Goal: Task Accomplishment & Management: Complete application form

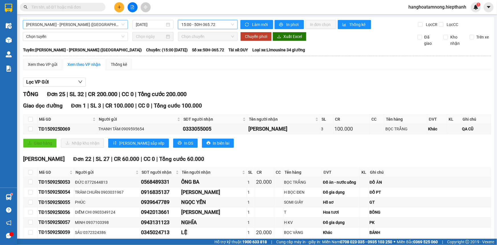
click at [94, 25] on span "[PERSON_NAME] - [PERSON_NAME] ([GEOGRAPHIC_DATA])" at bounding box center [75, 24] width 98 height 9
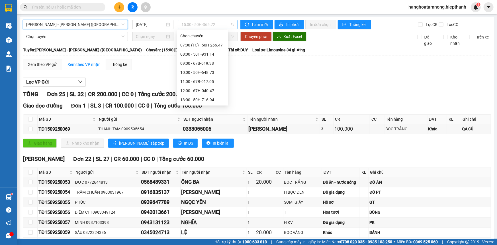
click at [190, 26] on span "15:00 - 50H-365.72" at bounding box center [207, 24] width 53 height 9
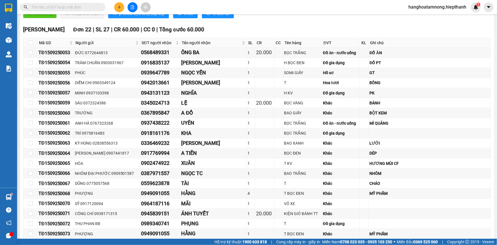
scroll to position [251, 0]
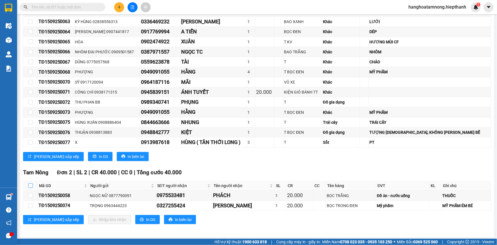
click at [29, 182] on label at bounding box center [30, 185] width 5 height 6
click at [29, 183] on input "checkbox" at bounding box center [30, 185] width 5 height 5
checkbox input "true"
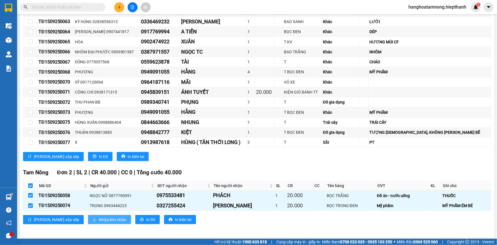
click at [99, 216] on span "Nhập kho nhận" at bounding box center [113, 219] width 28 height 6
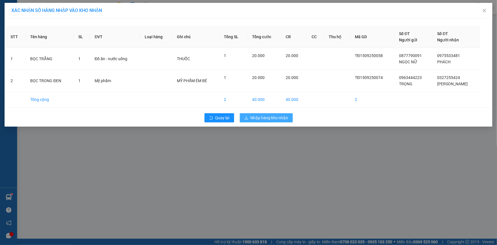
click at [261, 119] on span "Nhập hàng kho nhận" at bounding box center [270, 117] width 38 height 6
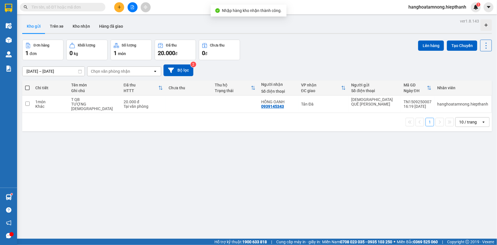
click at [25, 85] on span at bounding box center [27, 87] width 5 height 5
click at [27, 85] on input "checkbox" at bounding box center [27, 85] width 0 height 0
checkbox input "true"
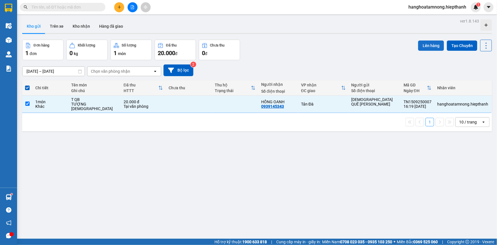
click at [418, 47] on button "Lên hàng" at bounding box center [431, 45] width 26 height 10
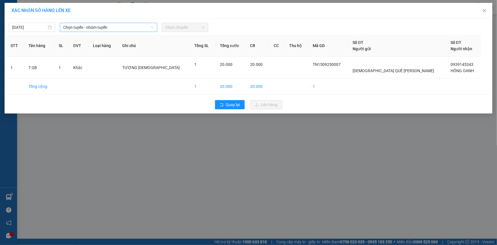
click at [85, 27] on span "Chọn tuyến - nhóm tuyến" at bounding box center [108, 27] width 91 height 9
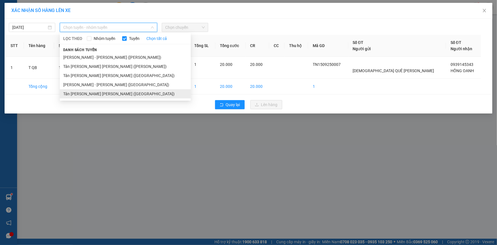
click at [69, 94] on li "Tân [PERSON_NAME] [PERSON_NAME] ([GEOGRAPHIC_DATA])" at bounding box center [125, 93] width 131 height 9
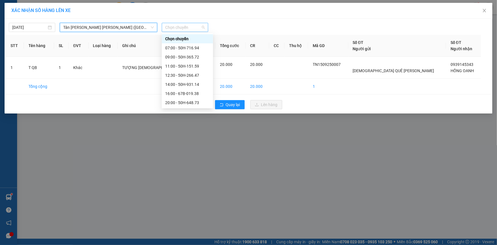
click at [176, 27] on span "Chọn chuyến" at bounding box center [185, 27] width 40 height 9
click at [179, 94] on div "16:00 - 67B-019.38" at bounding box center [187, 93] width 44 height 6
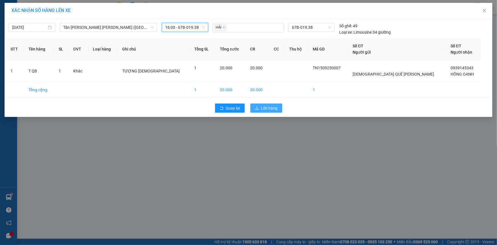
click at [259, 106] on button "Lên hàng" at bounding box center [266, 107] width 32 height 9
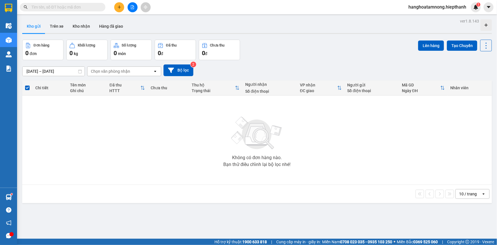
click at [81, 7] on input "text" at bounding box center [64, 7] width 67 height 6
drag, startPoint x: 81, startPoint y: 7, endPoint x: 462, endPoint y: 44, distance: 383.0
click at [85, 8] on input "text" at bounding box center [64, 7] width 67 height 6
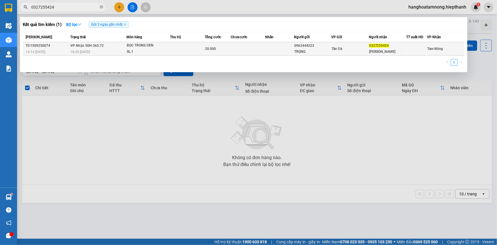
type input "0327255424"
click at [260, 50] on td at bounding box center [248, 48] width 34 height 13
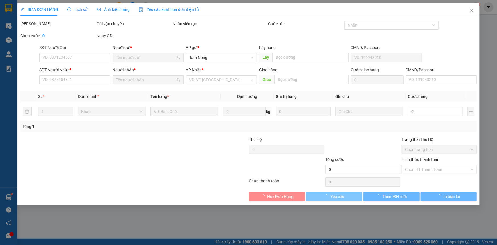
type input "0963444223"
type input "TRỌNG"
type input "0327255424"
type input "[PERSON_NAME]"
type input "20.000"
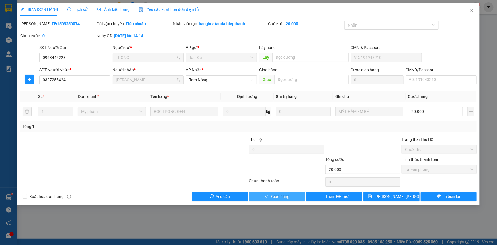
click at [288, 198] on span "Giao hàng" at bounding box center [280, 196] width 18 height 6
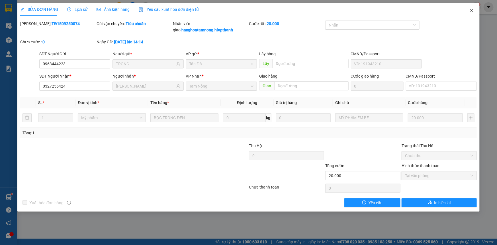
click at [471, 11] on icon "close" at bounding box center [471, 10] width 5 height 5
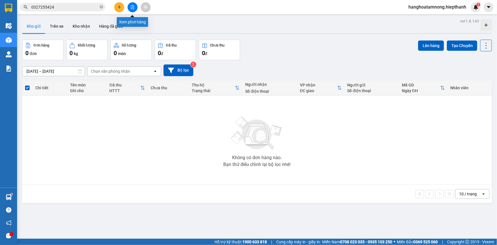
click at [134, 10] on button at bounding box center [133, 7] width 10 height 10
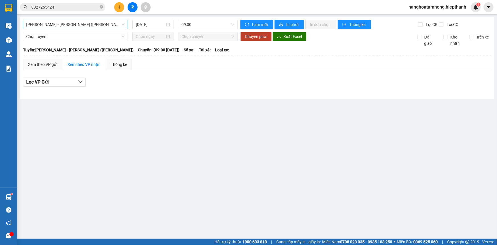
click at [67, 28] on span "[PERSON_NAME] - [PERSON_NAME] ([PERSON_NAME])" at bounding box center [75, 24] width 98 height 9
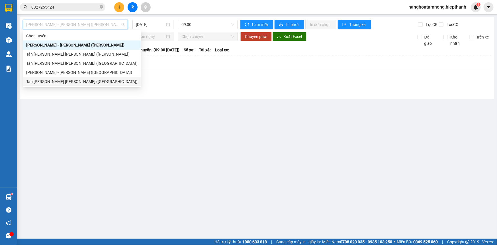
click at [58, 80] on div "Tân [PERSON_NAME] [PERSON_NAME] ([GEOGRAPHIC_DATA])" at bounding box center [81, 81] width 111 height 6
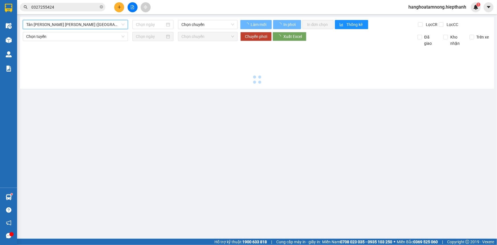
type input "[DATE]"
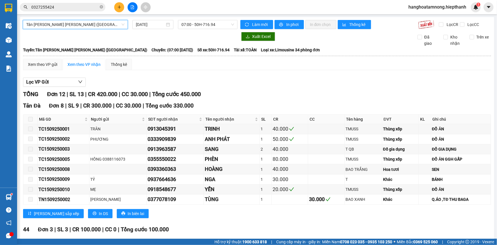
click at [159, 71] on div "Xem theo VP gửi Xem theo [PERSON_NAME] Thống kê Lọc VP Gửi [PERSON_NAME] 12 | …" at bounding box center [257, 205] width 468 height 292
click at [202, 24] on span "07:00 - 50H-716.94" at bounding box center [207, 24] width 53 height 9
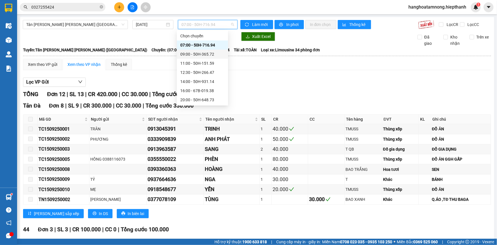
click at [188, 52] on div "09:00 - 50H-365.72" at bounding box center [202, 54] width 44 height 6
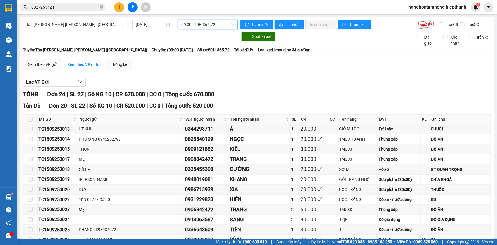
click at [213, 26] on span "09:00 - 50H-365.72" at bounding box center [207, 24] width 53 height 9
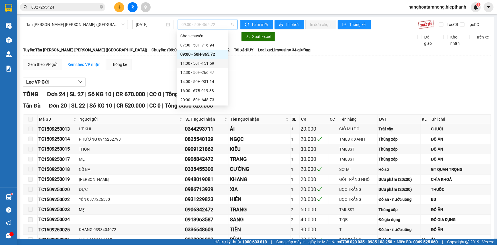
click at [188, 63] on div "11:00 - 50H-151.59" at bounding box center [202, 63] width 44 height 6
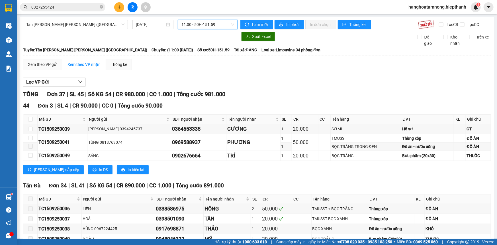
drag, startPoint x: 200, startPoint y: 24, endPoint x: 199, endPoint y: 26, distance: 3.0
click at [200, 24] on span "11:00 - 50H-151.59" at bounding box center [207, 24] width 53 height 9
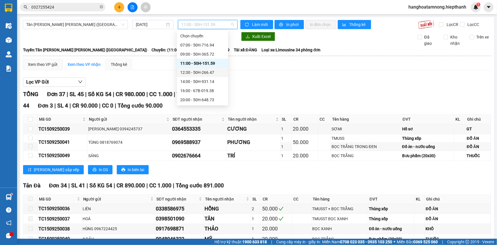
click at [194, 71] on div "12:30 - 50H-266.47" at bounding box center [202, 72] width 44 height 6
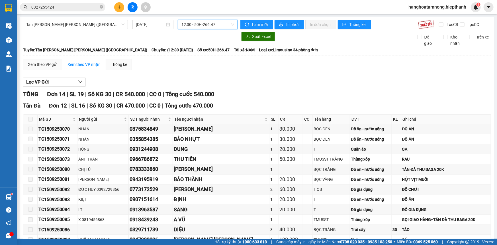
click at [205, 24] on span "12:30 - 50H-266.47" at bounding box center [207, 24] width 53 height 9
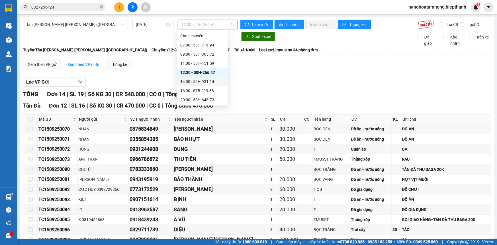
click at [194, 84] on div "14:00 - 50H-931.14" at bounding box center [202, 81] width 44 height 6
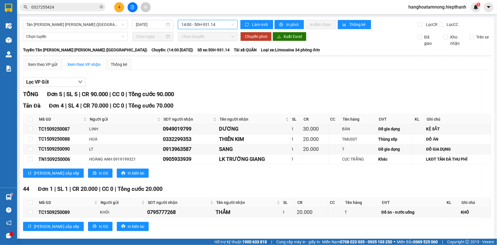
click at [205, 29] on div "[GEOGRAPHIC_DATA][PERSON_NAME][GEOGRAPHIC_DATA][PERSON_NAME] ([GEOGRAPHIC_DATA]…" at bounding box center [257, 130] width 474 height 227
click at [208, 24] on span "14:00 - 50H-931.14" at bounding box center [207, 24] width 53 height 9
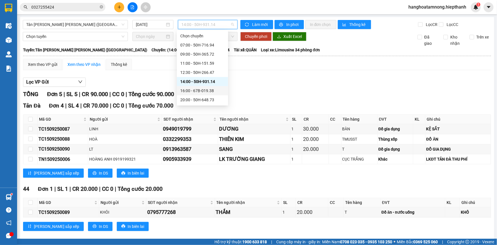
click at [196, 90] on div "16:00 - 67B-019.38" at bounding box center [202, 90] width 44 height 6
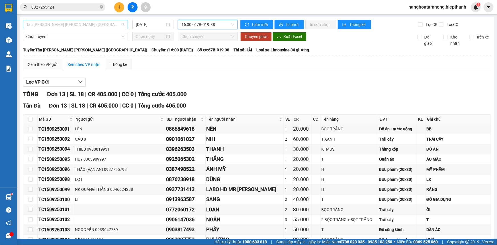
click at [88, 27] on span "Tân [PERSON_NAME] [PERSON_NAME] ([GEOGRAPHIC_DATA])" at bounding box center [75, 24] width 98 height 9
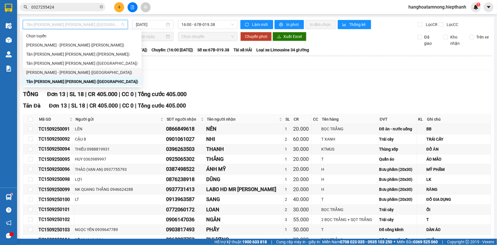
click at [59, 74] on div "[PERSON_NAME] - [PERSON_NAME] ([GEOGRAPHIC_DATA])" at bounding box center [82, 72] width 112 height 6
type input "[DATE]"
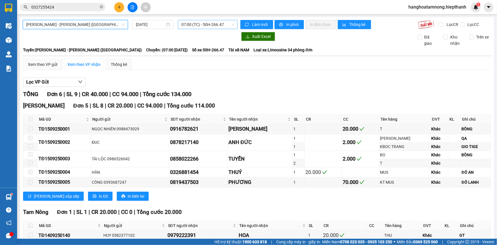
click at [195, 23] on span "07:00 (TC) - 50H-266.47" at bounding box center [207, 24] width 53 height 9
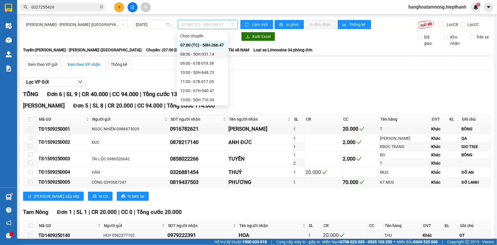
click at [189, 54] on div "08:00 - 50H-931.14" at bounding box center [202, 54] width 44 height 6
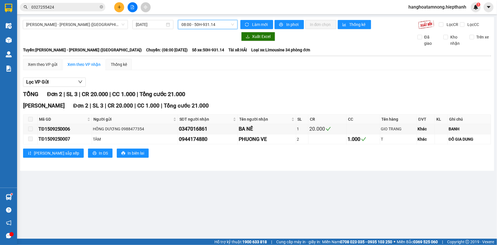
drag, startPoint x: 194, startPoint y: 25, endPoint x: 192, endPoint y: 40, distance: 15.3
click at [194, 26] on span "08:00 - 50H-931.14" at bounding box center [207, 24] width 53 height 9
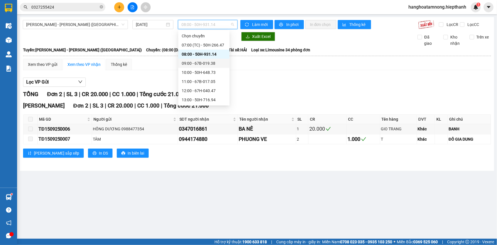
click at [192, 60] on div "09:00 - 67B-019.38" at bounding box center [204, 63] width 44 height 6
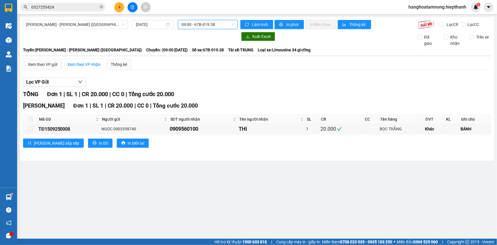
click at [208, 25] on span "09:00 - 67B-019.38" at bounding box center [207, 24] width 53 height 9
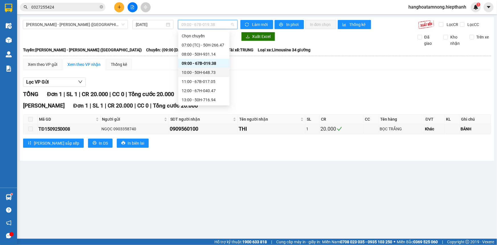
click at [191, 70] on div "10:00 - 50H-648.73" at bounding box center [204, 72] width 44 height 6
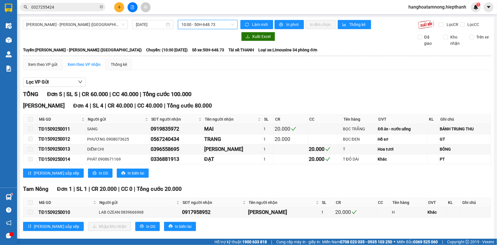
click at [206, 26] on span "10:00 - 50H-648.73" at bounding box center [207, 24] width 53 height 9
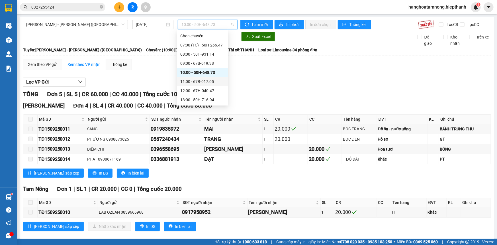
click at [191, 80] on div "11:00 - 67B-017.05" at bounding box center [202, 81] width 44 height 6
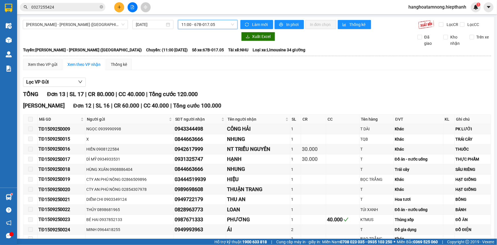
click at [204, 29] on div "11:00 - 67B-017.05" at bounding box center [208, 24] width 60 height 9
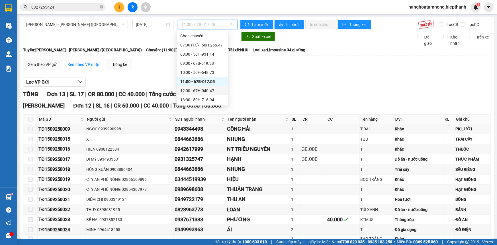
click at [189, 93] on div "12:00 - 67H-040.47" at bounding box center [202, 90] width 44 height 6
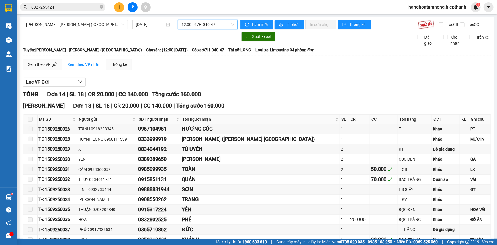
click at [210, 24] on span "12:00 - 67H-040.47" at bounding box center [207, 24] width 53 height 9
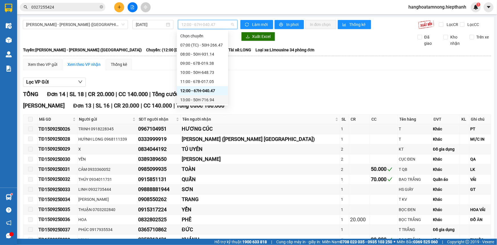
click at [188, 97] on div "13:00 - 50H-716.94" at bounding box center [202, 100] width 44 height 6
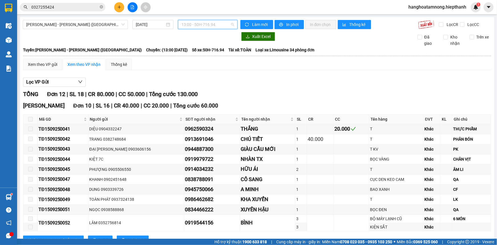
drag, startPoint x: 194, startPoint y: 21, endPoint x: 192, endPoint y: 32, distance: 10.5
click at [193, 22] on span "13:00 - 50H-716.94" at bounding box center [207, 24] width 53 height 9
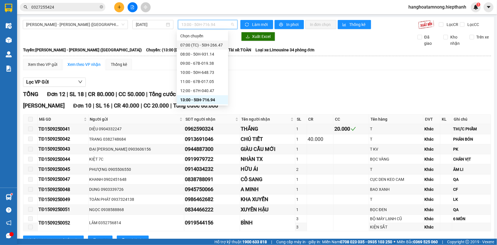
scroll to position [52, 0]
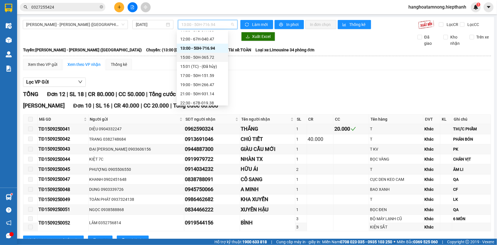
click at [201, 57] on div "15:00 - 50H-365.72" at bounding box center [202, 57] width 44 height 6
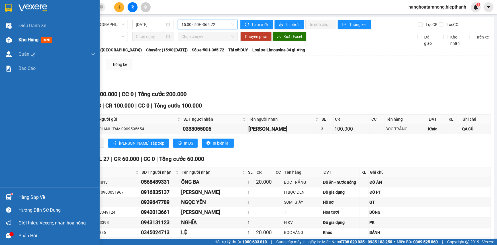
click at [14, 40] on div "Kho hàng mới" at bounding box center [50, 40] width 100 height 14
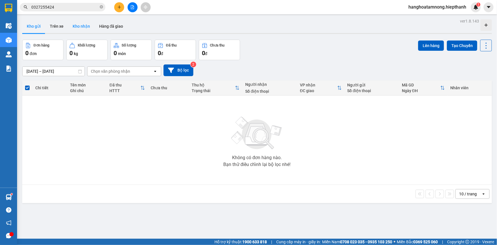
click at [75, 28] on button "Kho nhận" at bounding box center [81, 26] width 26 height 14
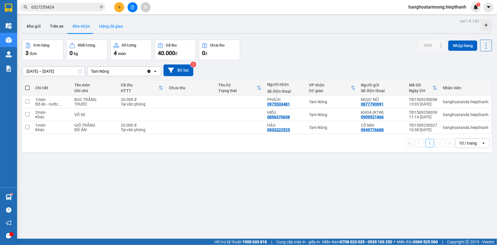
click at [120, 26] on button "Hàng đã giao" at bounding box center [111, 26] width 33 height 14
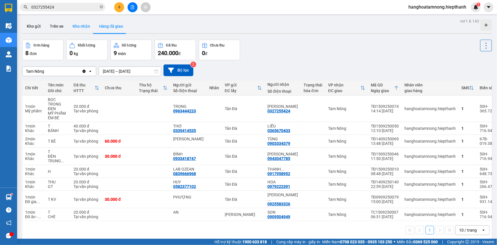
click at [81, 30] on button "Kho nhận" at bounding box center [81, 26] width 26 height 14
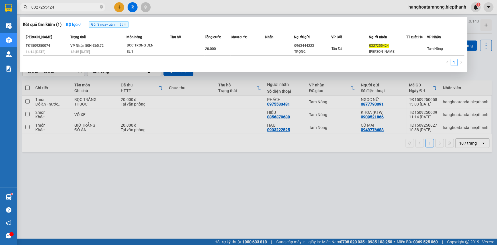
click at [69, 6] on input "0327255424" at bounding box center [64, 7] width 67 height 6
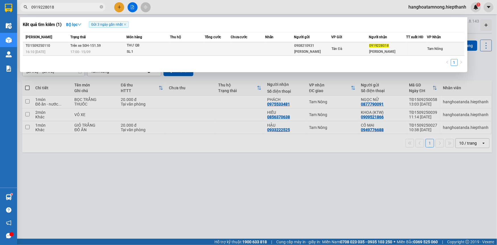
type input "0919228018"
click at [155, 45] on div "THƯ QB" at bounding box center [148, 45] width 43 height 6
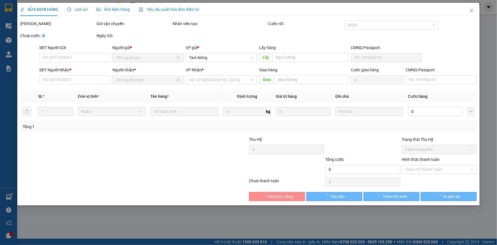
type input "0908210931"
type input "[PERSON_NAME]"
type input "0919228018"
type input "[PERSON_NAME]"
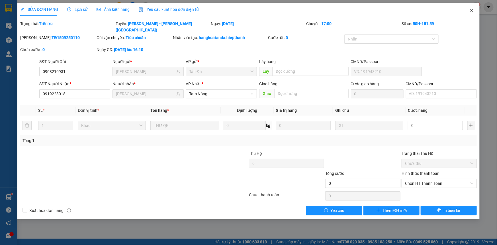
click at [471, 9] on icon "close" at bounding box center [471, 10] width 5 height 5
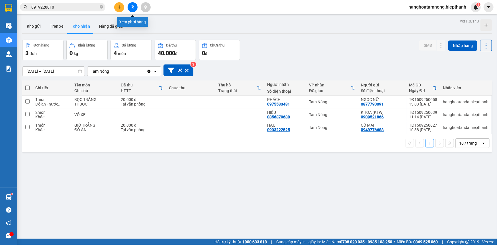
click at [131, 7] on icon "file-add" at bounding box center [132, 7] width 3 height 4
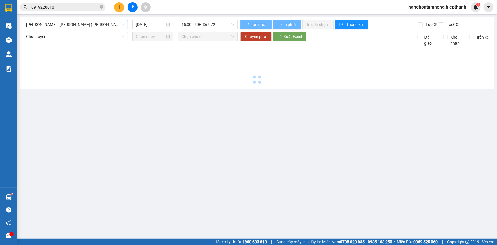
click at [69, 21] on span "[PERSON_NAME] - [PERSON_NAME] ([PERSON_NAME])" at bounding box center [75, 24] width 98 height 9
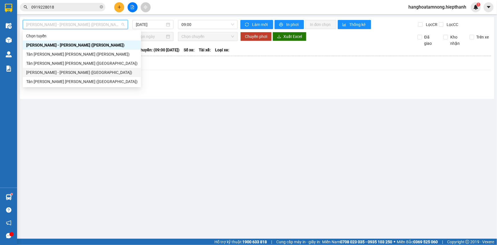
click at [45, 74] on div "[PERSON_NAME] - [PERSON_NAME] ([GEOGRAPHIC_DATA])" at bounding box center [81, 72] width 111 height 6
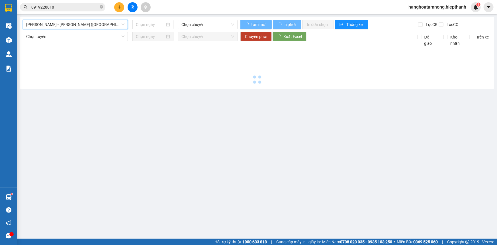
type input "[DATE]"
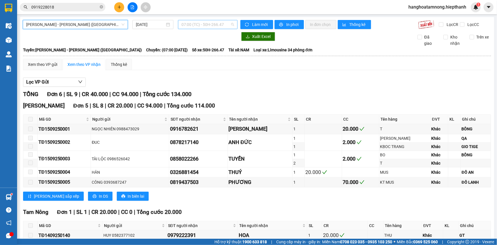
click at [196, 26] on span "07:00 (TC) - 50H-266.47" at bounding box center [207, 24] width 53 height 9
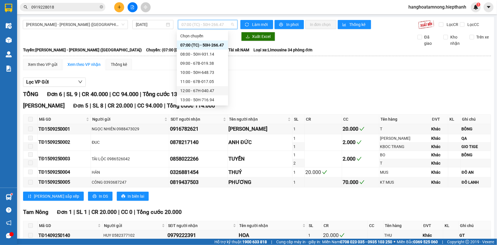
scroll to position [26, 0]
click at [187, 102] on div "17:00 - 50H-151.59" at bounding box center [202, 101] width 44 height 6
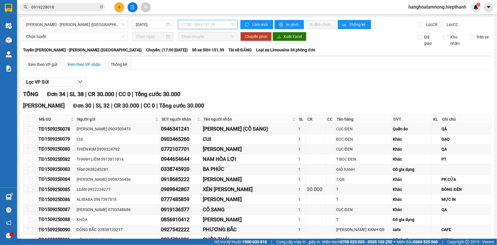
click at [192, 25] on span "17:00 - 50H-151.59" at bounding box center [207, 24] width 53 height 9
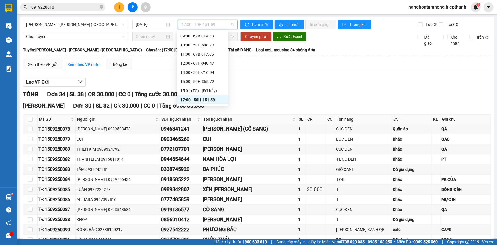
scroll to position [54, 0]
click at [194, 81] on div "19:00 - 50H-266.47" at bounding box center [202, 82] width 44 height 6
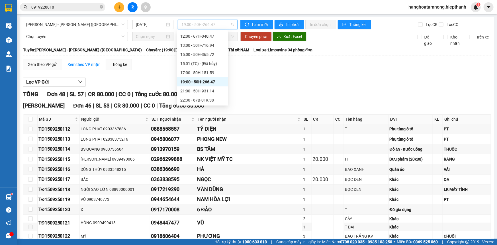
click at [193, 22] on span "19:00 - 50H-266.47" at bounding box center [207, 24] width 53 height 9
click at [193, 89] on div "21:00 - 50H-931.14" at bounding box center [202, 91] width 44 height 6
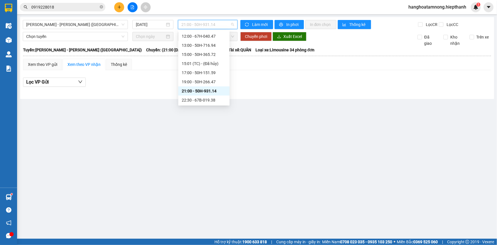
click at [188, 22] on span "21:00 - 50H-931.14" at bounding box center [207, 24] width 53 height 9
click at [189, 81] on div "19:00 - 50H-266.47" at bounding box center [204, 82] width 44 height 6
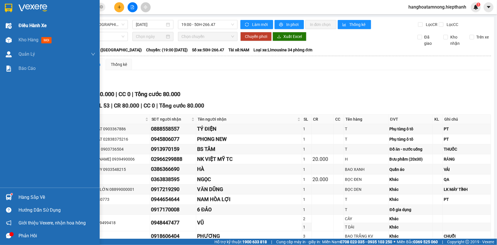
drag, startPoint x: 20, startPoint y: 39, endPoint x: 73, endPoint y: 23, distance: 56.1
click at [20, 38] on span "Kho hàng" at bounding box center [29, 39] width 20 height 5
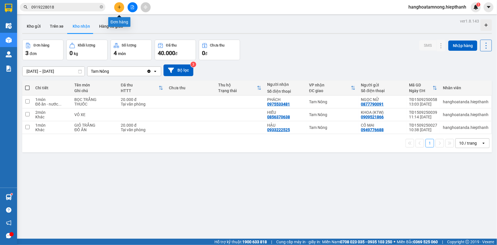
click at [121, 9] on button at bounding box center [119, 7] width 10 height 10
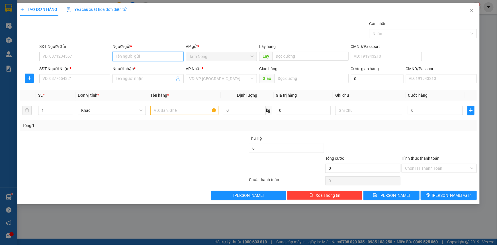
click at [141, 52] on input "Người gửi *" at bounding box center [147, 56] width 71 height 9
type input "[DEMOGRAPHIC_DATA] QUÊ [PERSON_NAME]"
click at [216, 77] on input "search" at bounding box center [219, 78] width 60 height 9
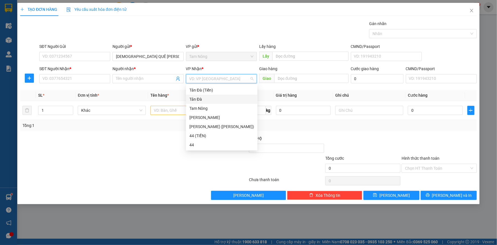
click at [199, 101] on div "Tản Đà" at bounding box center [221, 99] width 65 height 6
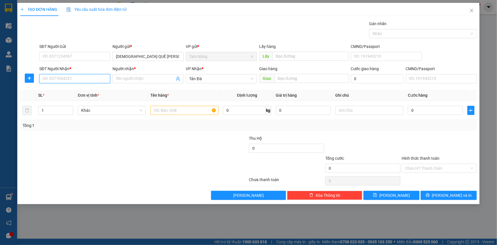
click at [73, 77] on input "SĐT Người Nhận *" at bounding box center [74, 78] width 71 height 9
click at [86, 78] on input "SĐT Người Nhận *" at bounding box center [74, 78] width 71 height 9
click at [49, 78] on input "099391" at bounding box center [74, 78] width 71 height 9
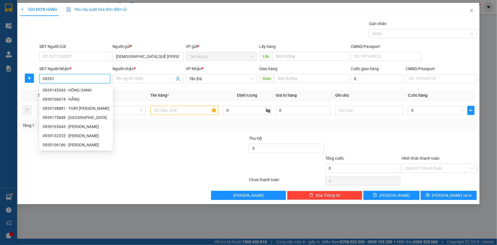
click at [55, 79] on input "09391" at bounding box center [74, 78] width 71 height 9
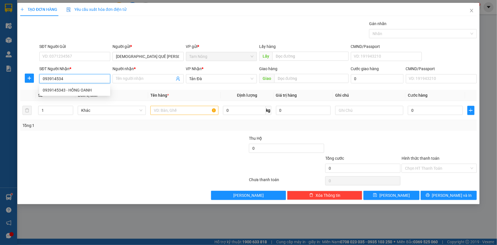
type input "0939145343"
click at [83, 89] on div "0939145343 - HỒNG OANH" at bounding box center [75, 90] width 64 height 6
type input "HỒNG OANH"
type input "0939145343"
click at [151, 78] on input "HỒNG OANH" at bounding box center [145, 78] width 58 height 6
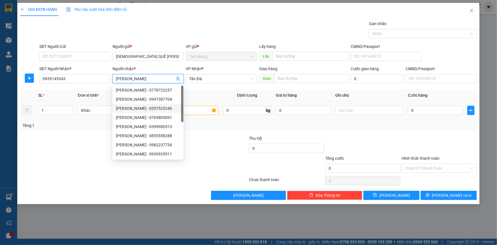
type input "[PERSON_NAME]"
click at [196, 112] on input "text" at bounding box center [184, 110] width 68 height 9
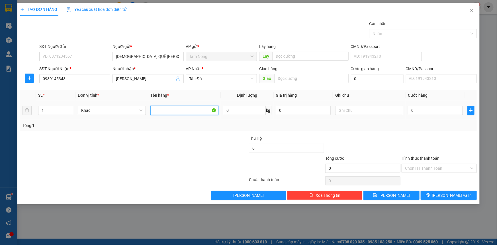
type input "T"
click at [350, 115] on div at bounding box center [369, 109] width 68 height 11
click at [352, 108] on input "text" at bounding box center [369, 110] width 68 height 9
click at [348, 109] on input "text" at bounding box center [369, 110] width 68 height 9
type input "SẦU RIÊNG"
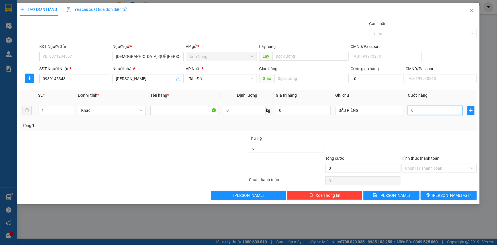
click at [432, 114] on input "0" at bounding box center [435, 110] width 55 height 9
type input "2"
type input "20"
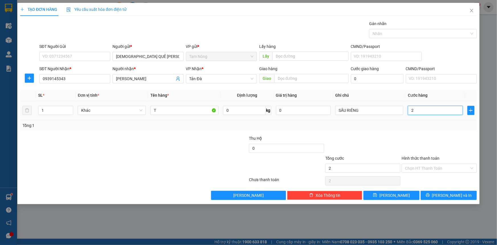
type input "20"
type input "20.000"
click at [400, 135] on div at bounding box center [363, 145] width 76 height 20
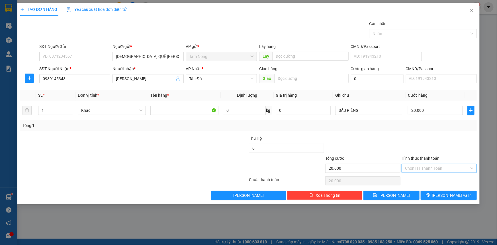
drag, startPoint x: 430, startPoint y: 164, endPoint x: 429, endPoint y: 171, distance: 7.2
click at [430, 165] on input "Hình thức thanh toán" at bounding box center [437, 168] width 64 height 9
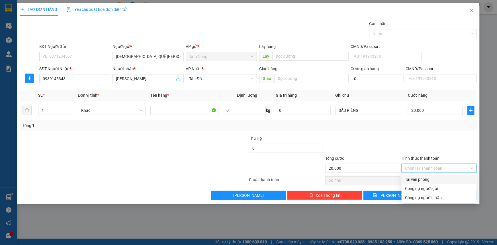
click at [426, 177] on div "Tại văn phòng" at bounding box center [439, 179] width 68 height 6
type input "0"
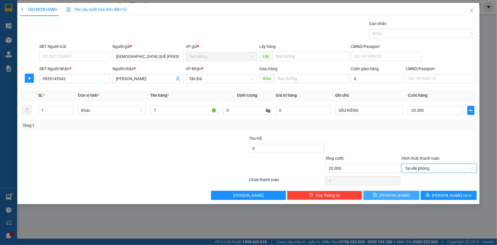
click at [406, 194] on button "[PERSON_NAME]" at bounding box center [391, 194] width 56 height 9
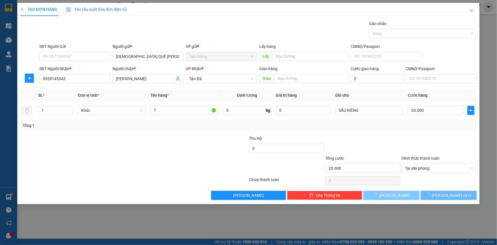
type input "0"
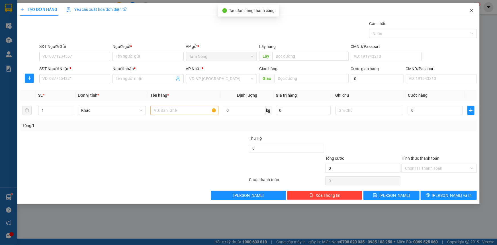
click at [470, 10] on icon "close" at bounding box center [471, 10] width 5 height 5
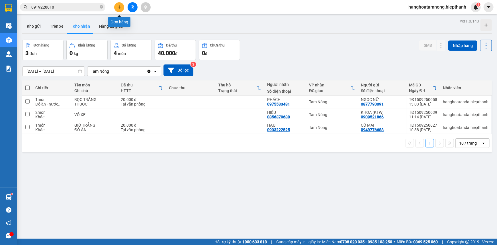
click at [120, 9] on button at bounding box center [119, 7] width 10 height 10
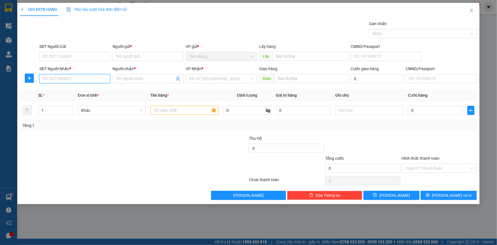
click at [76, 81] on input "SĐT Người Nhận *" at bounding box center [74, 78] width 71 height 9
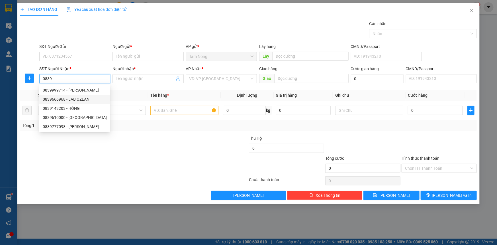
click at [81, 96] on div "0839666968 - LAB OZEAN" at bounding box center [75, 99] width 64 height 6
type input "0839666968"
type input "LAB OZEAN"
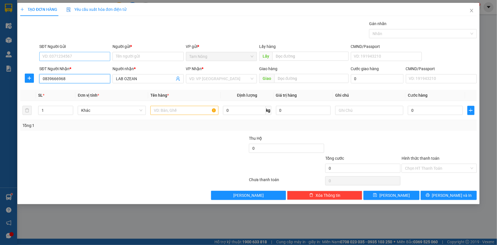
type input "0839666968"
click at [69, 57] on input "SĐT Người Gửi" at bounding box center [74, 56] width 71 height 9
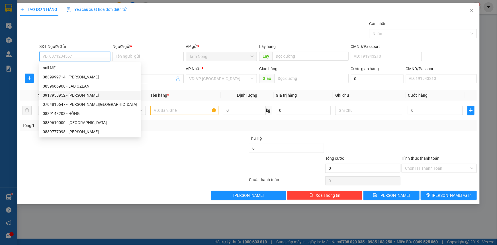
click at [76, 97] on div "0917958952 - [PERSON_NAME]" at bounding box center [90, 95] width 95 height 6
type input "0917958952"
type input "[PERSON_NAME]"
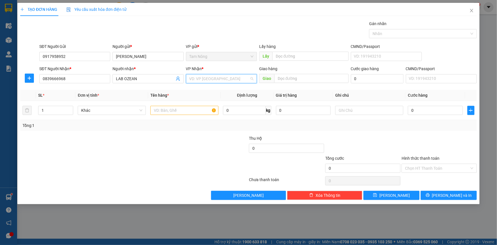
click at [233, 77] on input "search" at bounding box center [219, 78] width 60 height 9
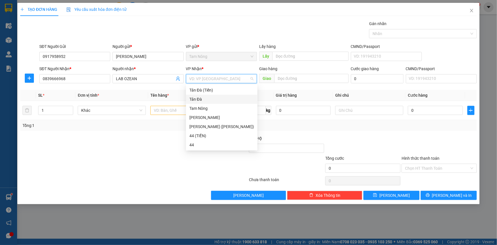
click at [215, 97] on div "Tản Đà" at bounding box center [221, 99] width 65 height 6
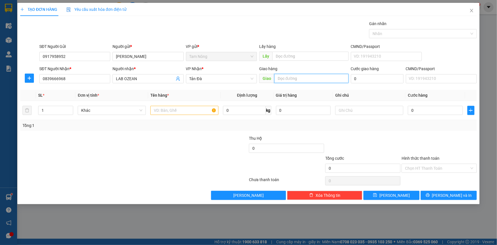
click at [290, 77] on input "text" at bounding box center [311, 78] width 74 height 9
click at [177, 112] on input "text" at bounding box center [184, 110] width 68 height 9
type input "H"
click at [348, 108] on input "text" at bounding box center [369, 110] width 68 height 9
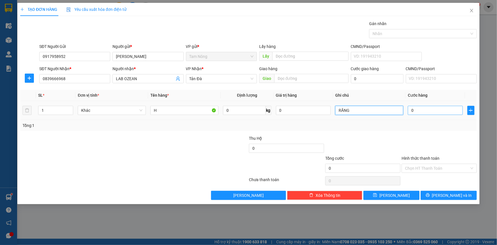
type input "RĂNG"
click at [435, 112] on input "0" at bounding box center [435, 110] width 55 height 9
type input "2"
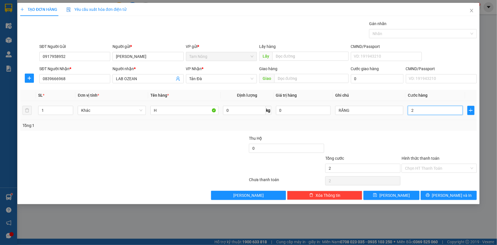
type input "20"
type input "20.000"
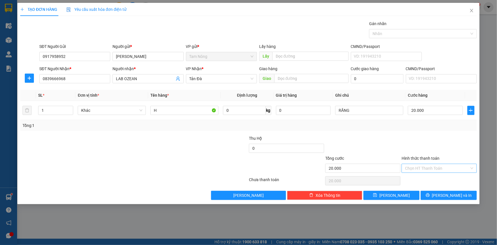
click at [445, 168] on input "Hình thức thanh toán" at bounding box center [437, 168] width 64 height 9
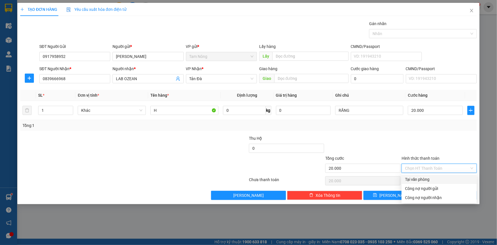
click at [437, 178] on div "Tại văn phòng" at bounding box center [439, 179] width 68 height 6
type input "0"
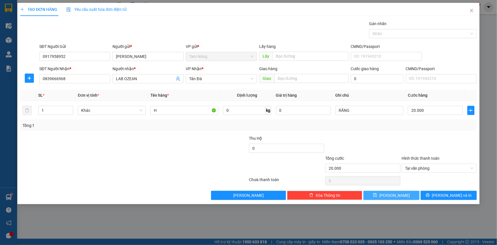
click at [405, 196] on button "[PERSON_NAME]" at bounding box center [391, 194] width 56 height 9
type input "0"
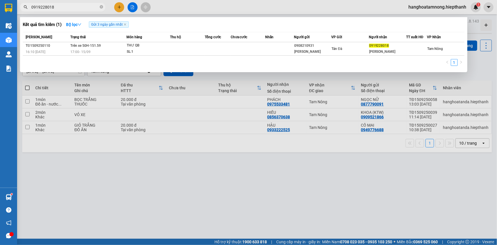
click at [79, 8] on input "0919228018" at bounding box center [64, 7] width 67 height 6
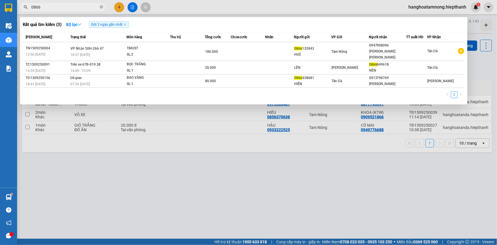
type input "0866"
